Goal: Task Accomplishment & Management: Manage account settings

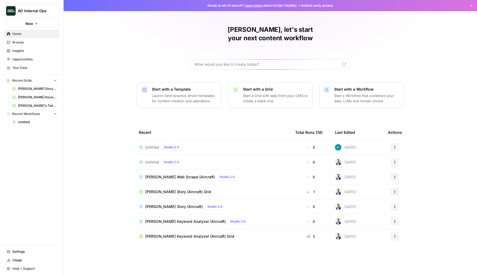
click at [44, 9] on span "AO Internal Ops" at bounding box center [34, 10] width 32 height 5
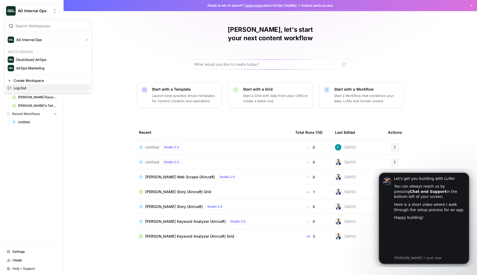
click at [36, 86] on span "Log Out" at bounding box center [50, 87] width 73 height 5
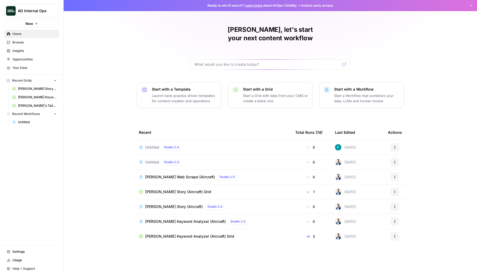
click at [41, 4] on button "AO Internal Ops" at bounding box center [31, 10] width 55 height 13
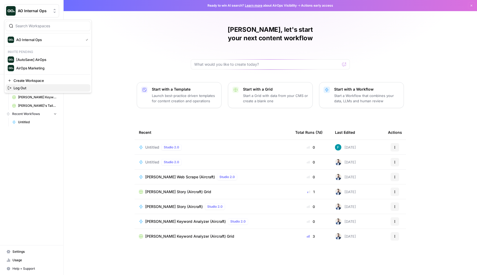
click at [35, 86] on span "Log Out" at bounding box center [50, 87] width 73 height 5
